Goal: Task Accomplishment & Management: Use online tool/utility

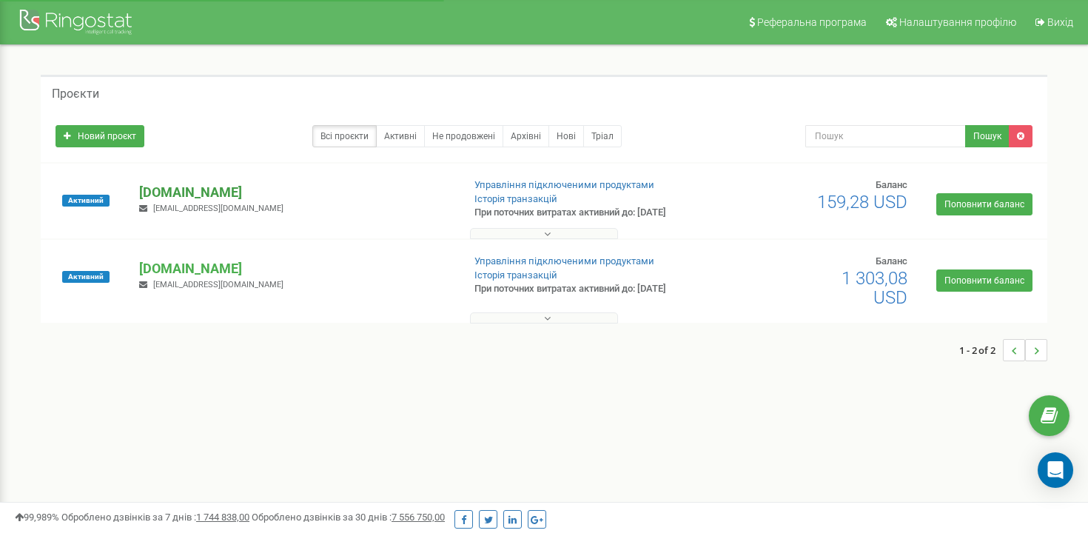
click at [202, 192] on p "[DOMAIN_NAME]" at bounding box center [294, 192] width 311 height 19
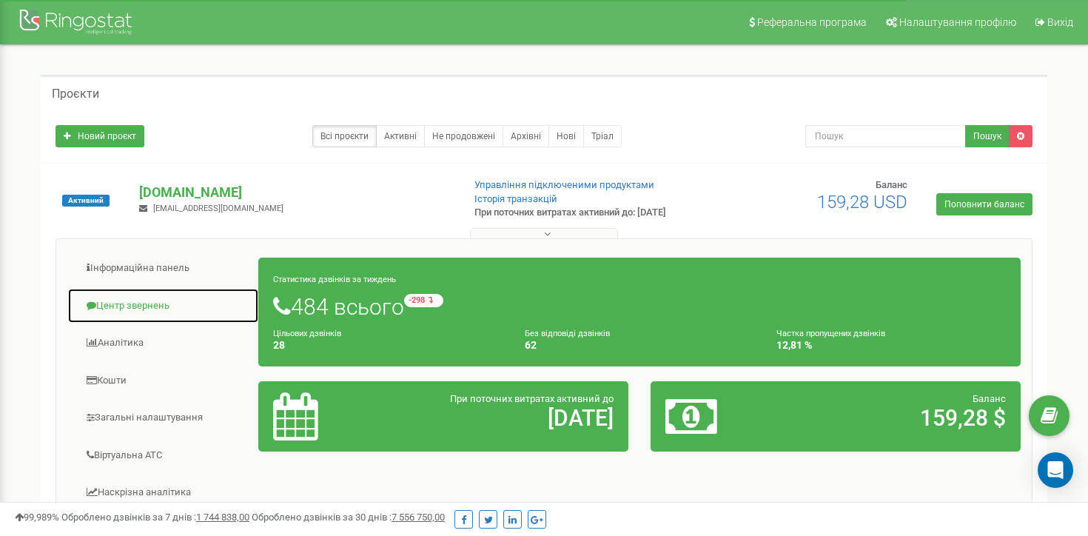
click at [118, 306] on link "Центр звернень" at bounding box center [163, 306] width 192 height 36
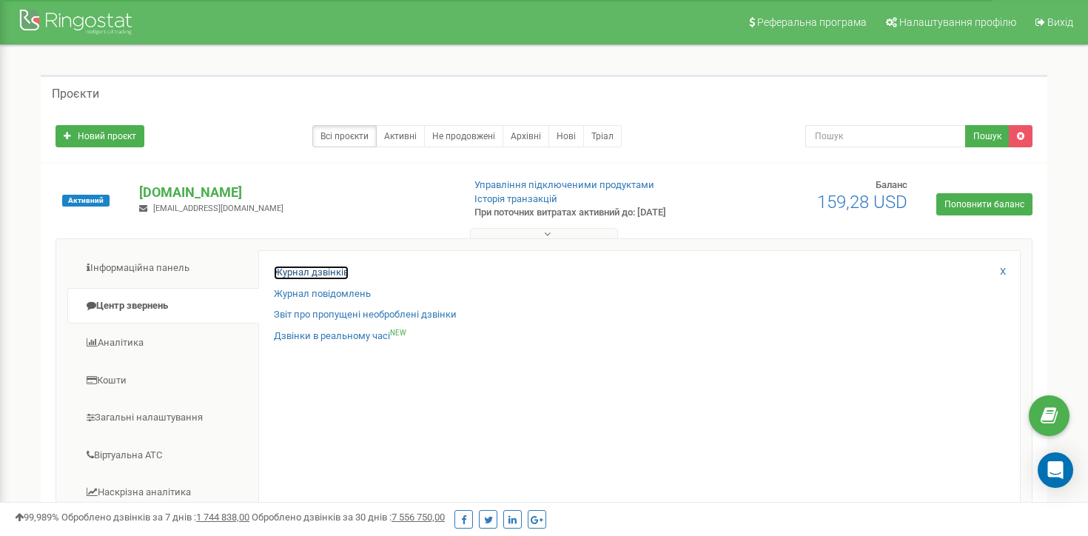
click at [332, 271] on link "Журнал дзвінків" at bounding box center [311, 273] width 75 height 14
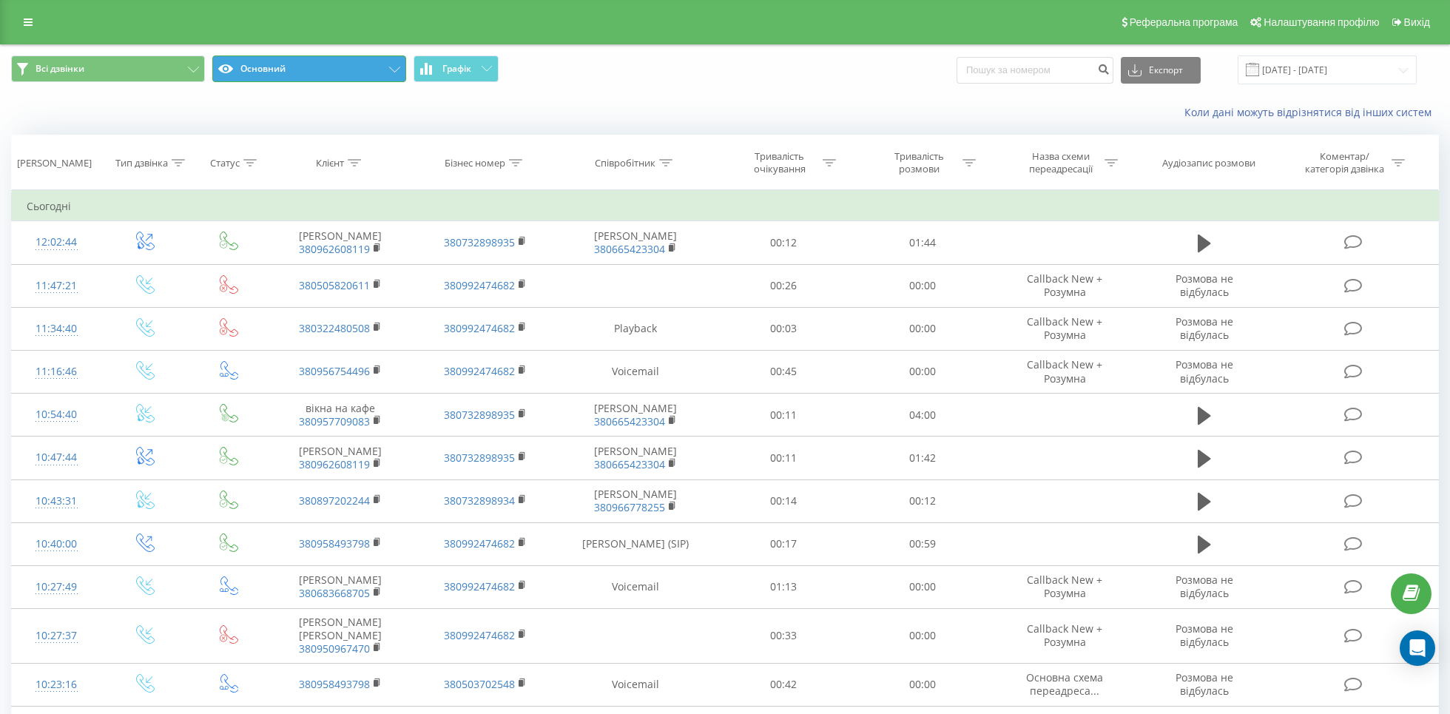
click at [395, 70] on icon at bounding box center [394, 70] width 11 height 6
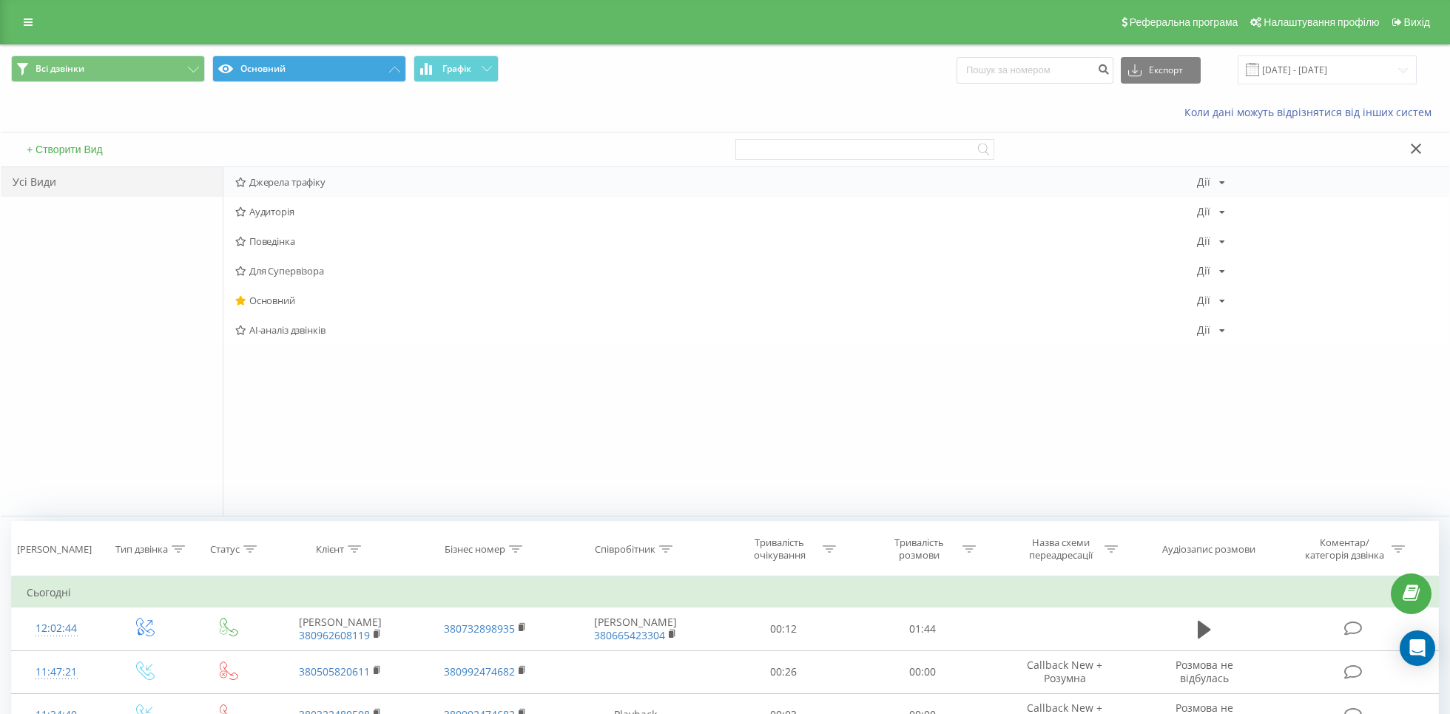
click at [326, 179] on span "Джерела трафіку" at bounding box center [716, 182] width 962 height 10
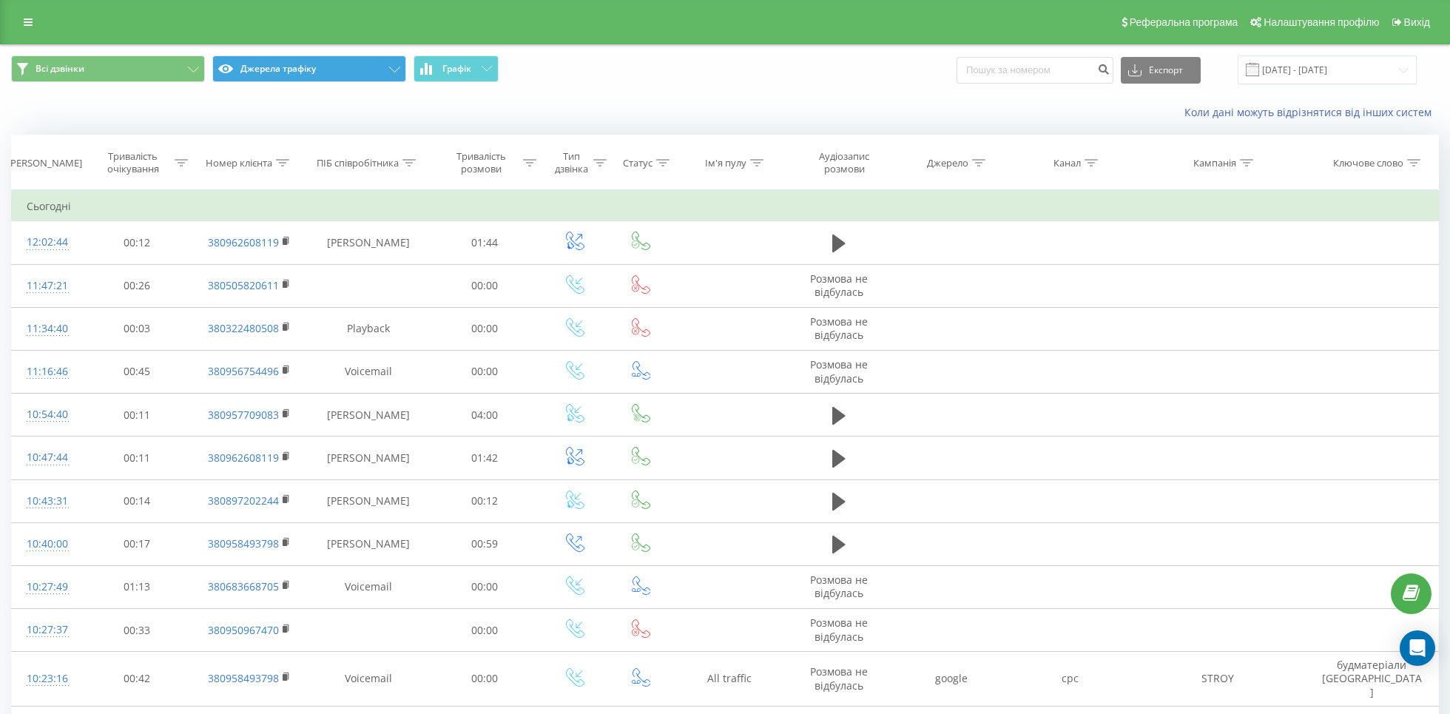
click at [1090, 162] on icon at bounding box center [1091, 162] width 13 height 7
click at [1090, 264] on input "text" at bounding box center [1071, 269] width 130 height 26
type input "cpc"
click at [1113, 297] on span "OK" at bounding box center [1101, 297] width 41 height 23
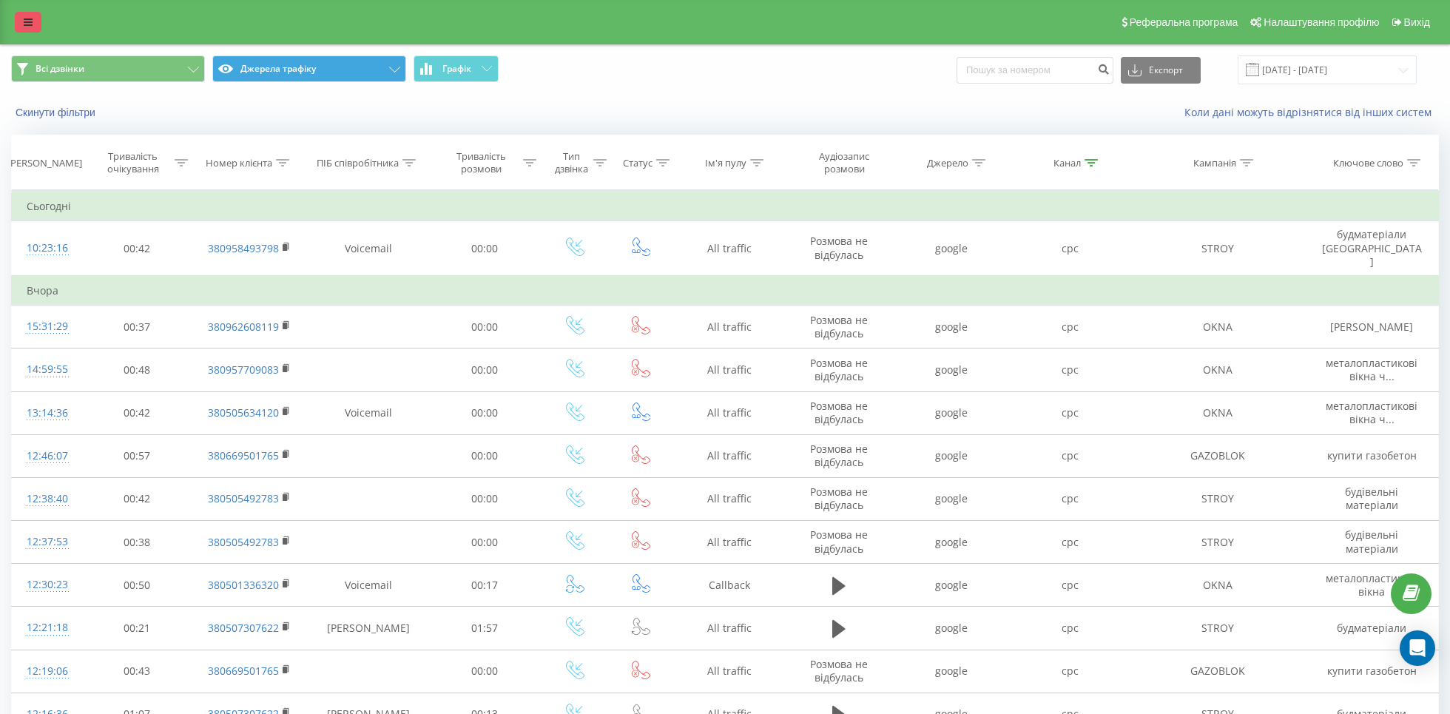
click at [24, 18] on icon at bounding box center [28, 22] width 9 height 10
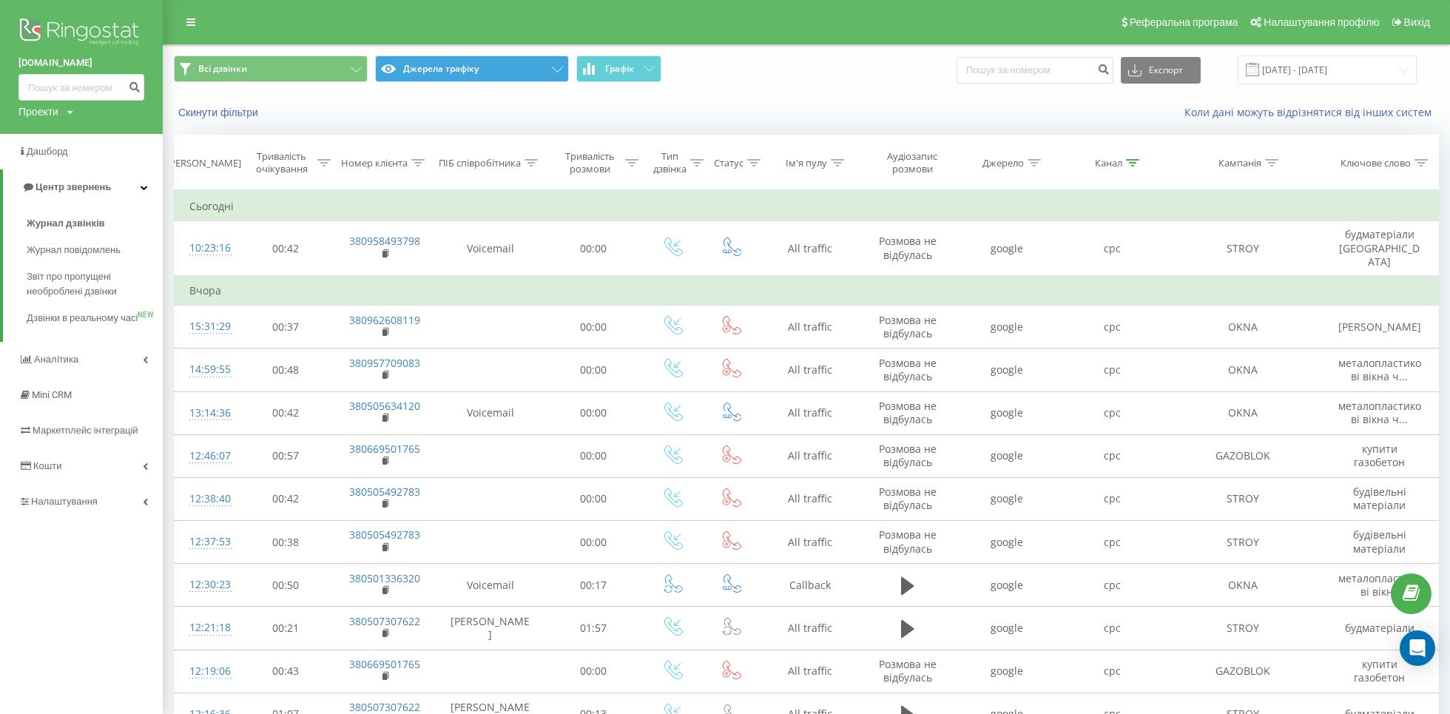
click at [71, 112] on icon at bounding box center [70, 112] width 6 height 9
click at [55, 135] on link "[DOMAIN_NAME]" at bounding box center [67, 134] width 72 height 12
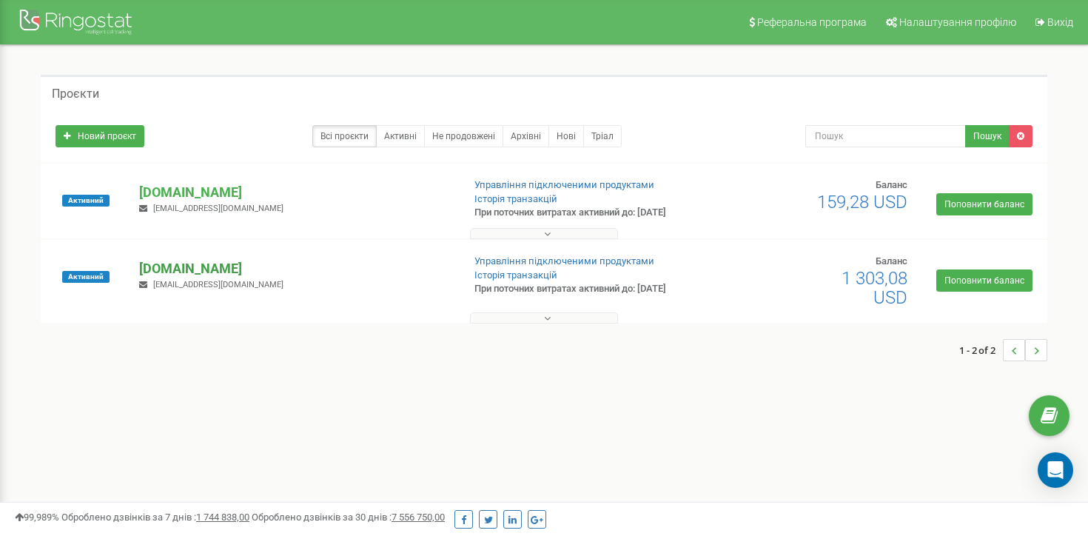
click at [174, 266] on p "[DOMAIN_NAME]" at bounding box center [294, 268] width 311 height 19
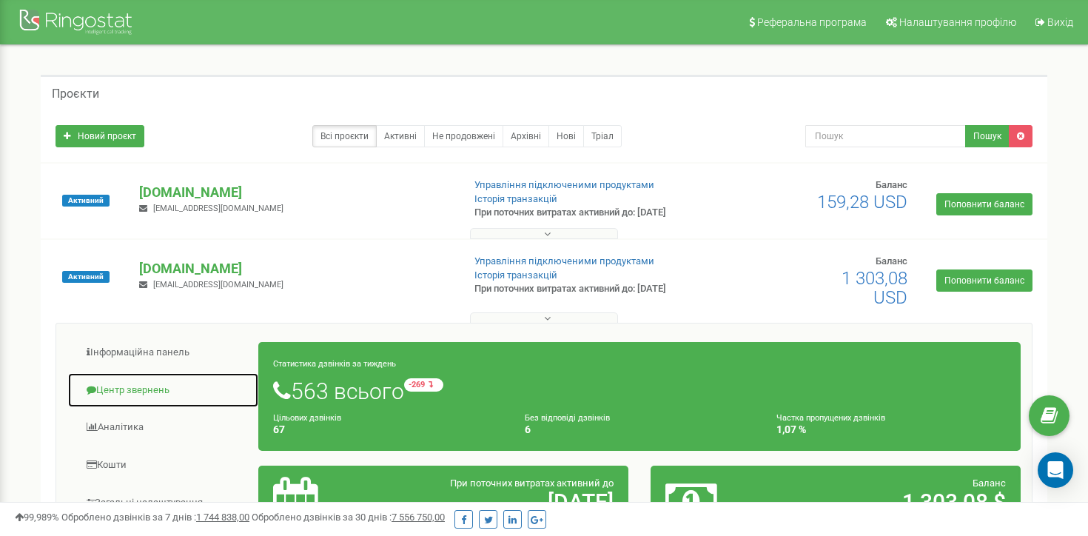
click at [152, 386] on link "Центр звернень" at bounding box center [163, 390] width 192 height 36
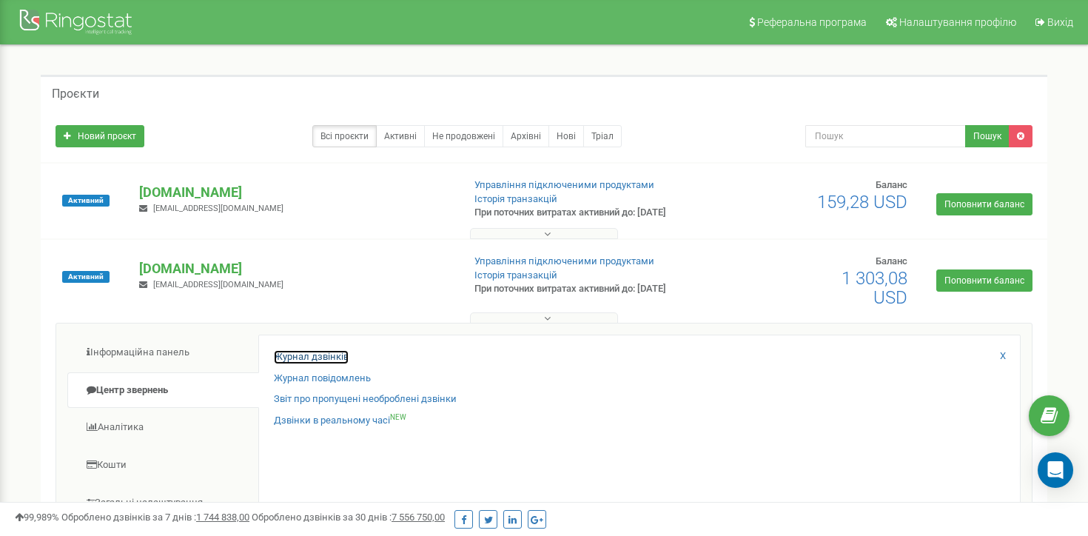
click at [329, 360] on link "Журнал дзвінків" at bounding box center [311, 357] width 75 height 14
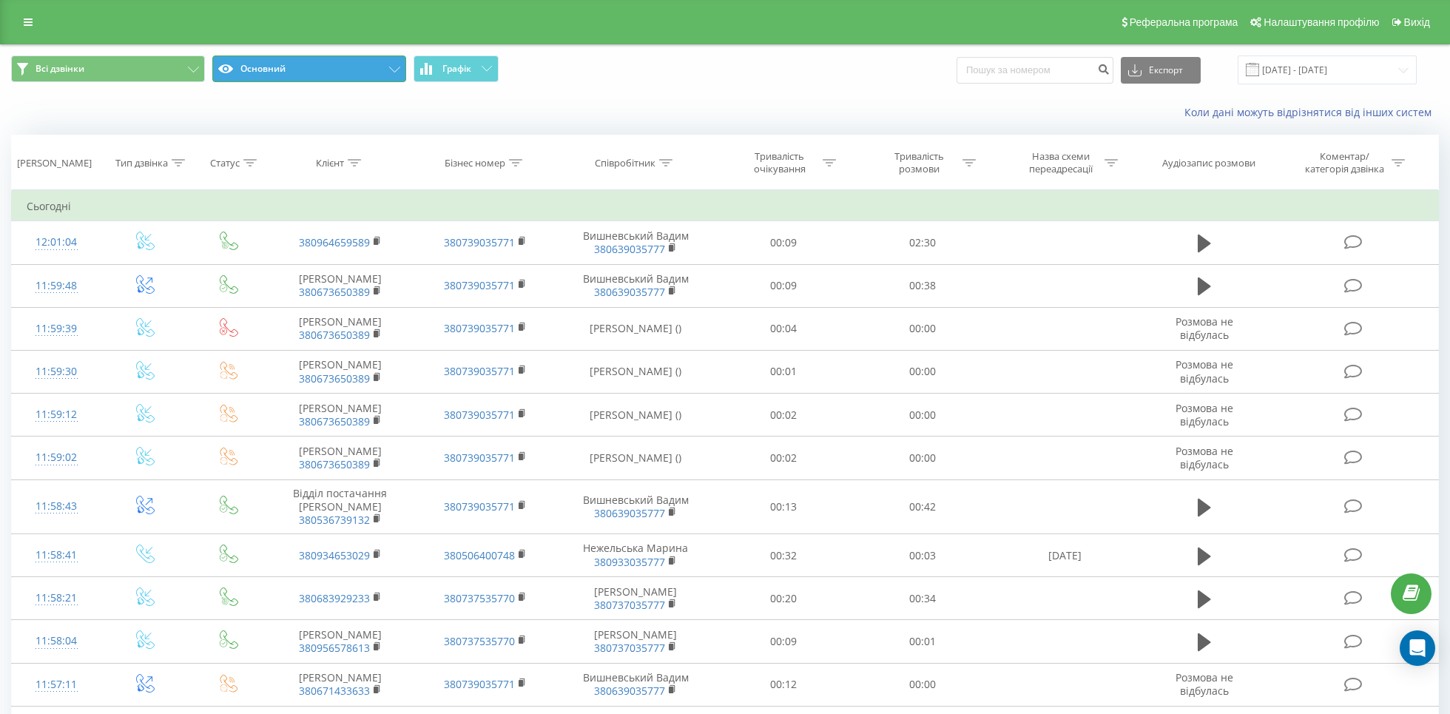
click at [371, 70] on button "Основний" at bounding box center [309, 68] width 194 height 27
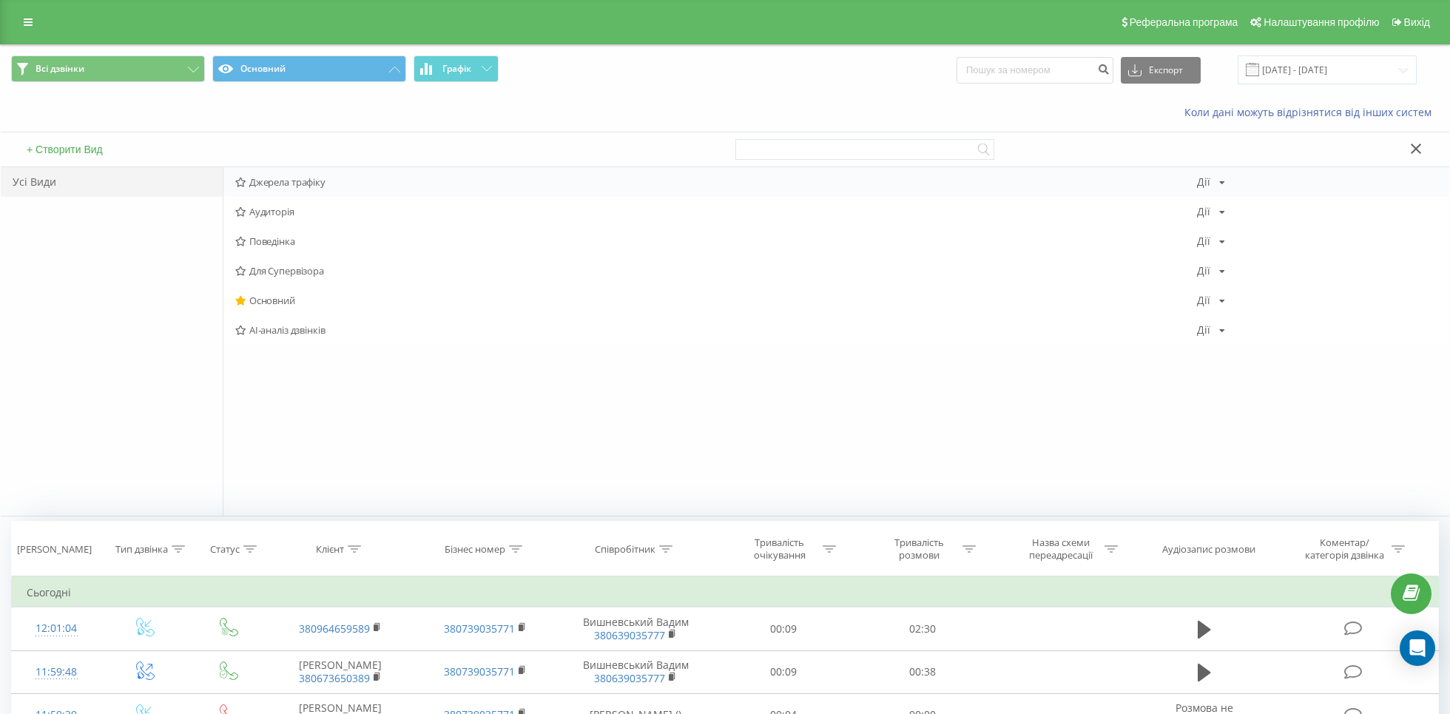
click at [297, 187] on span "Джерела трафіку" at bounding box center [716, 182] width 962 height 10
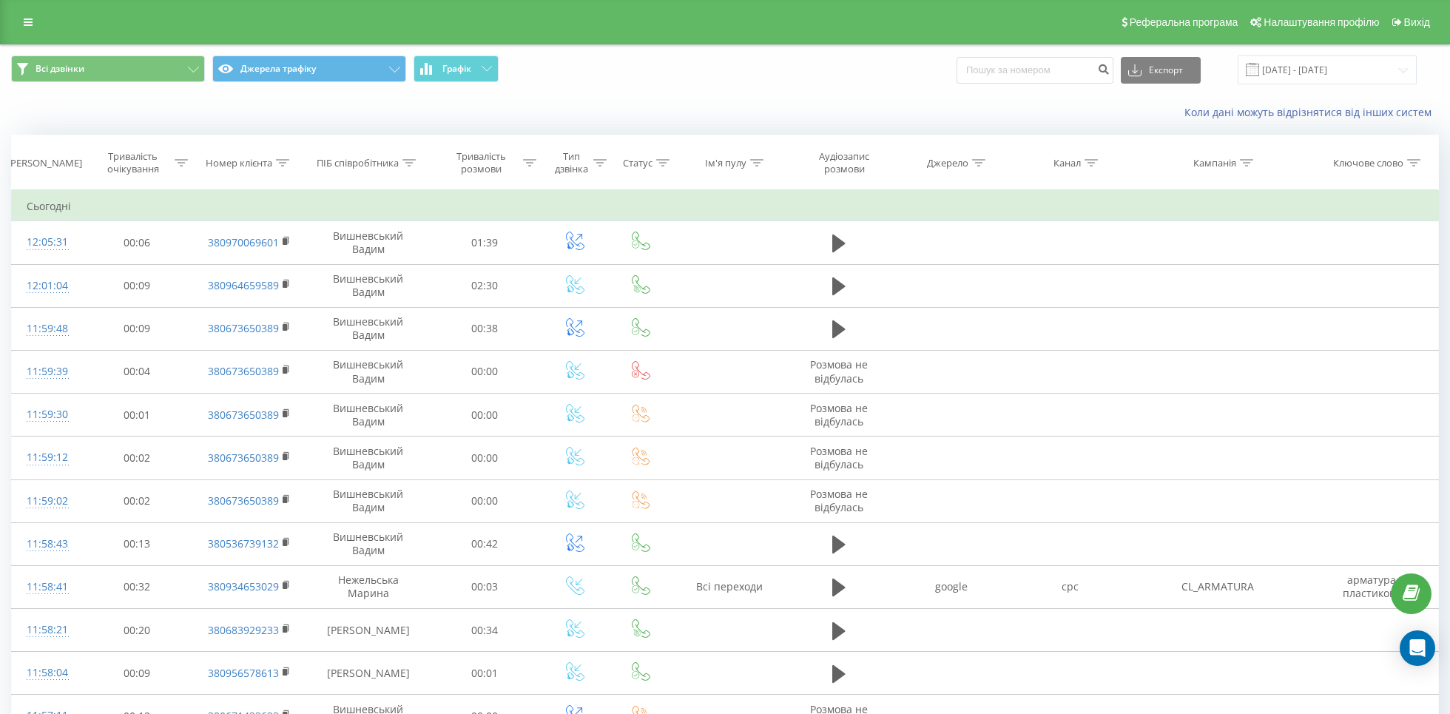
click at [1096, 157] on div at bounding box center [1091, 163] width 13 height 13
click at [1062, 277] on input "text" at bounding box center [1071, 269] width 130 height 26
type input "cpc"
click at [1106, 295] on span "OK" at bounding box center [1101, 297] width 41 height 23
